Goal: Information Seeking & Learning: Learn about a topic

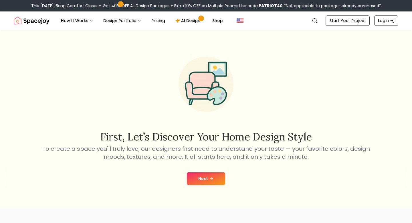
click at [207, 180] on button "Next" at bounding box center [206, 178] width 38 height 13
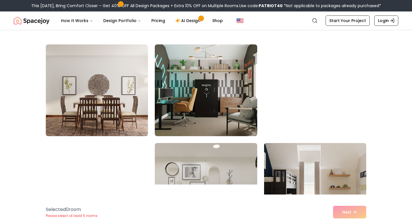
scroll to position [239, 0]
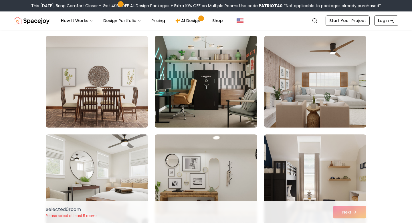
click at [207, 104] on img at bounding box center [205, 82] width 107 height 96
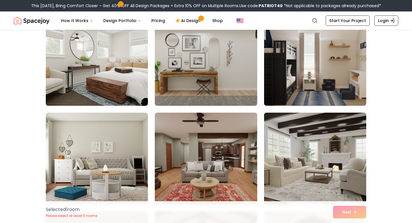
scroll to position [252, 0]
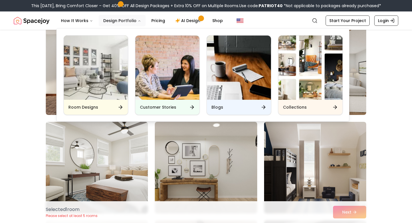
click at [114, 25] on button "Design Portfolio" at bounding box center [122, 20] width 47 height 11
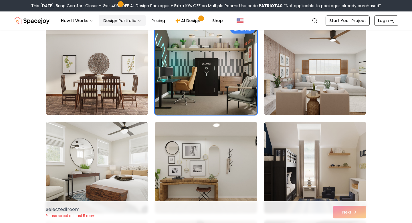
click at [114, 25] on button "Design Portfolio" at bounding box center [122, 20] width 47 height 11
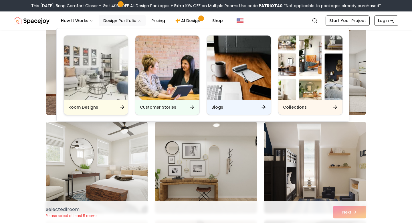
click at [103, 75] on img "Main" at bounding box center [96, 68] width 64 height 64
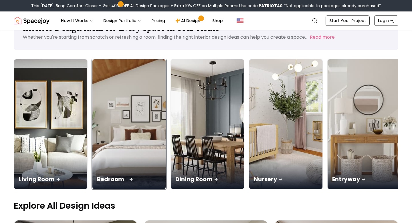
click at [129, 177] on icon at bounding box center [131, 179] width 5 height 5
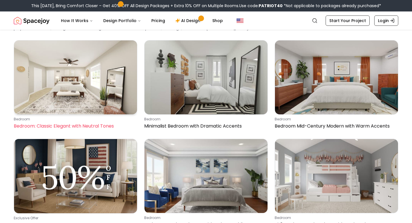
scroll to position [41, 0]
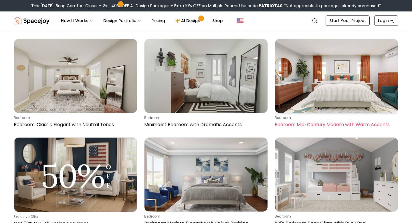
click at [317, 99] on img at bounding box center [336, 76] width 123 height 74
